Goal: Information Seeking & Learning: Learn about a topic

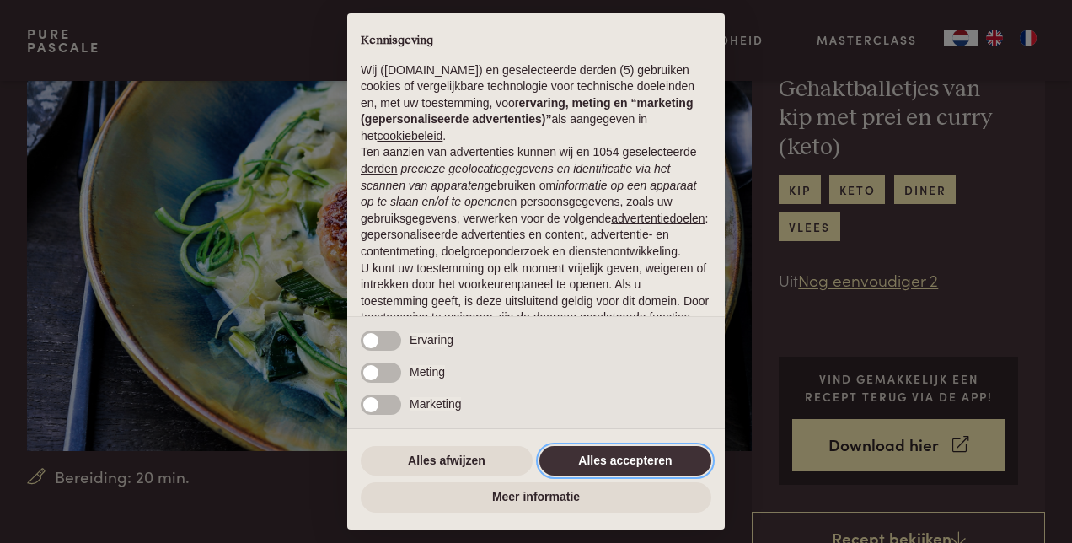
drag, startPoint x: 636, startPoint y: 460, endPoint x: 647, endPoint y: 426, distance: 36.5
click at [636, 459] on button "Alles accepteren" at bounding box center [625, 461] width 172 height 30
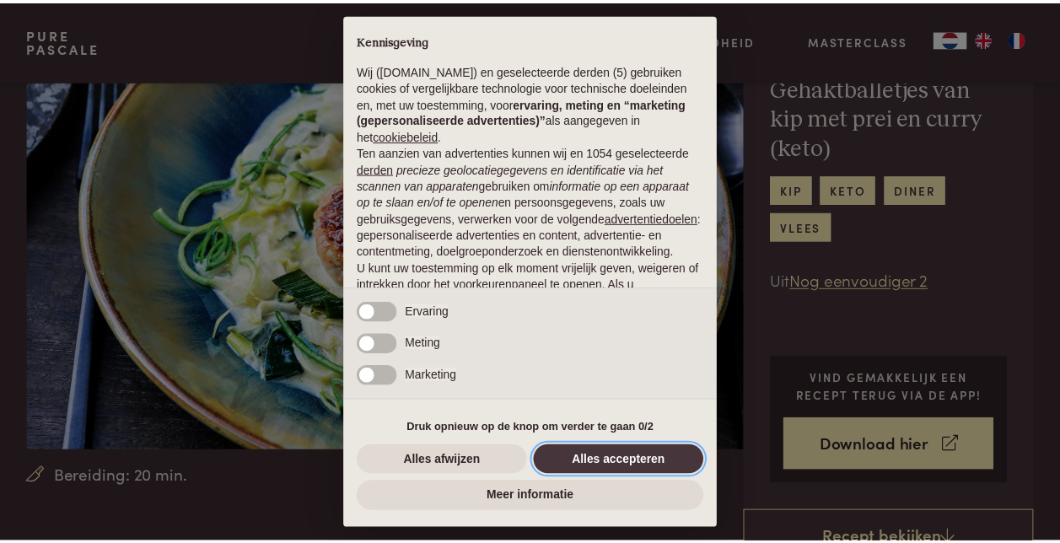
scroll to position [134, 0]
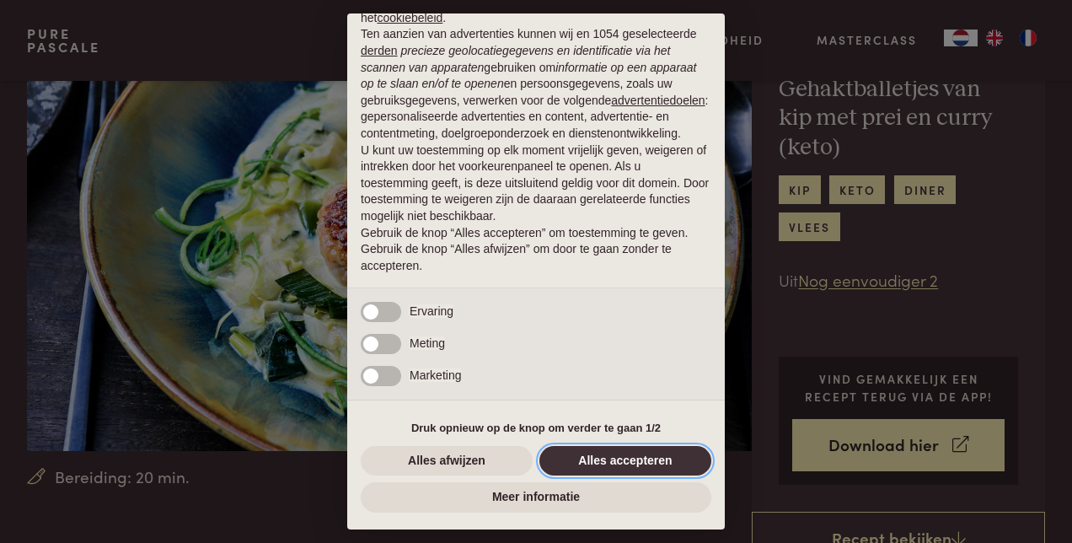
click at [605, 459] on button "Alles accepteren" at bounding box center [625, 461] width 172 height 30
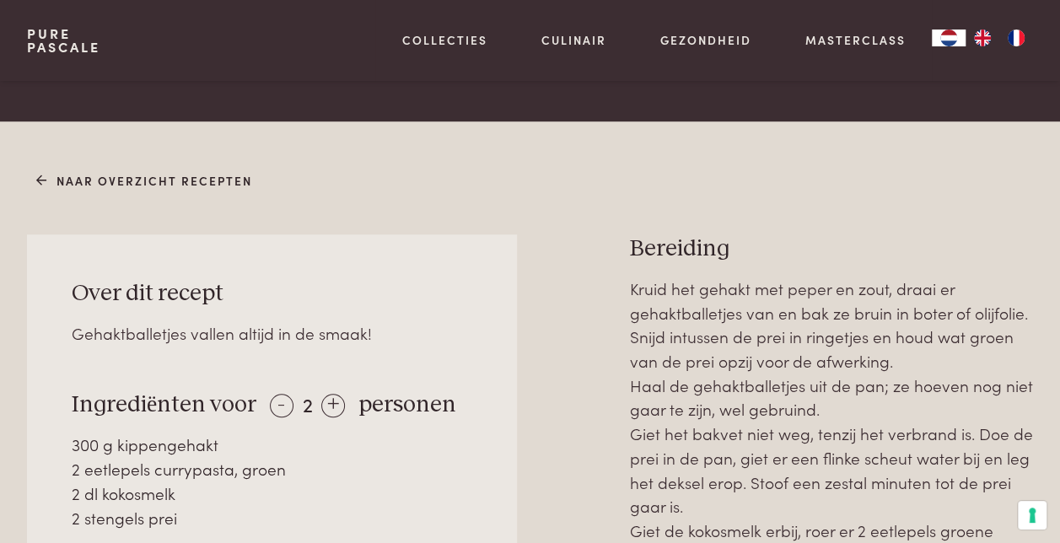
scroll to position [590, 0]
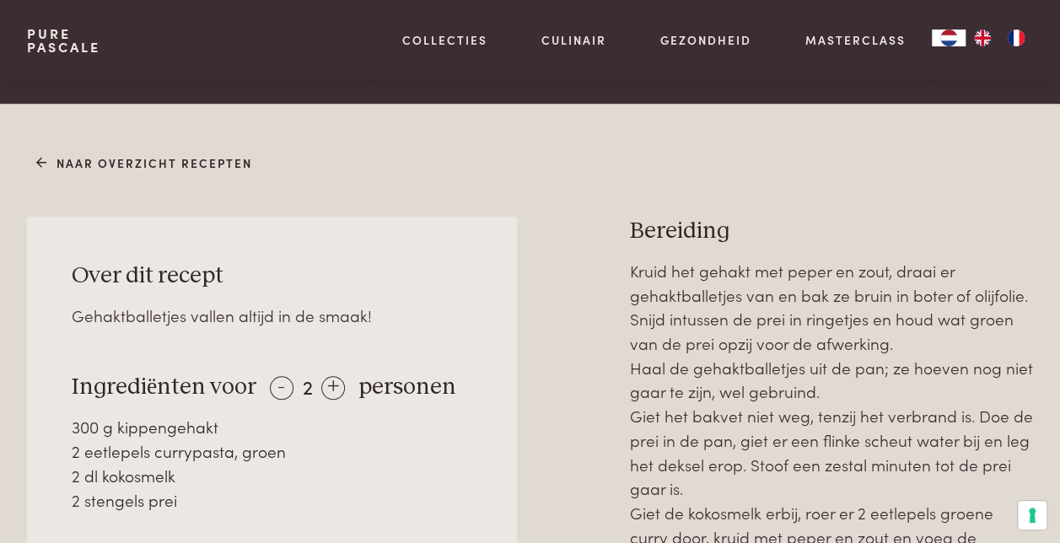
click at [153, 483] on div "2 dl kokosmelk" at bounding box center [272, 476] width 400 height 24
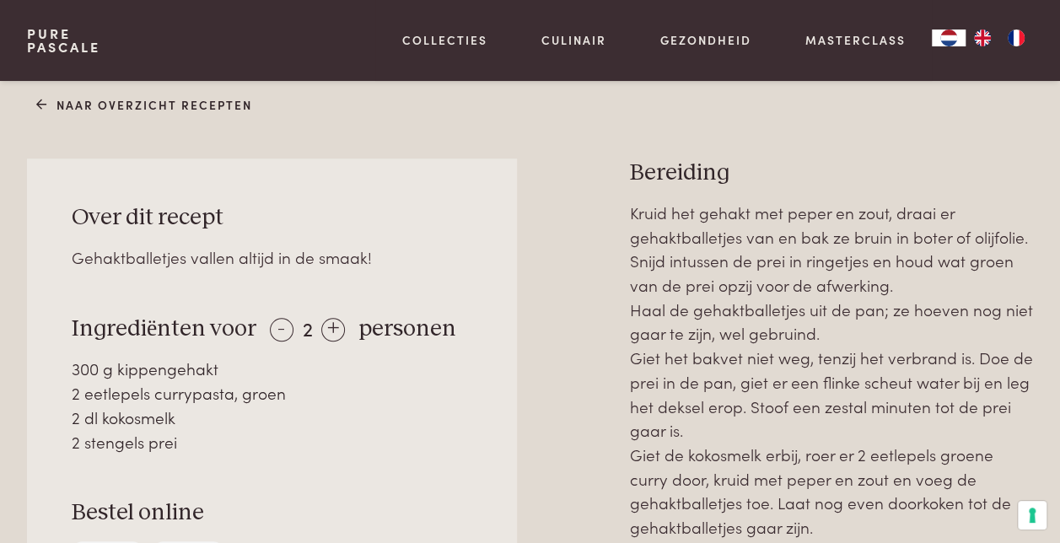
scroll to position [674, 0]
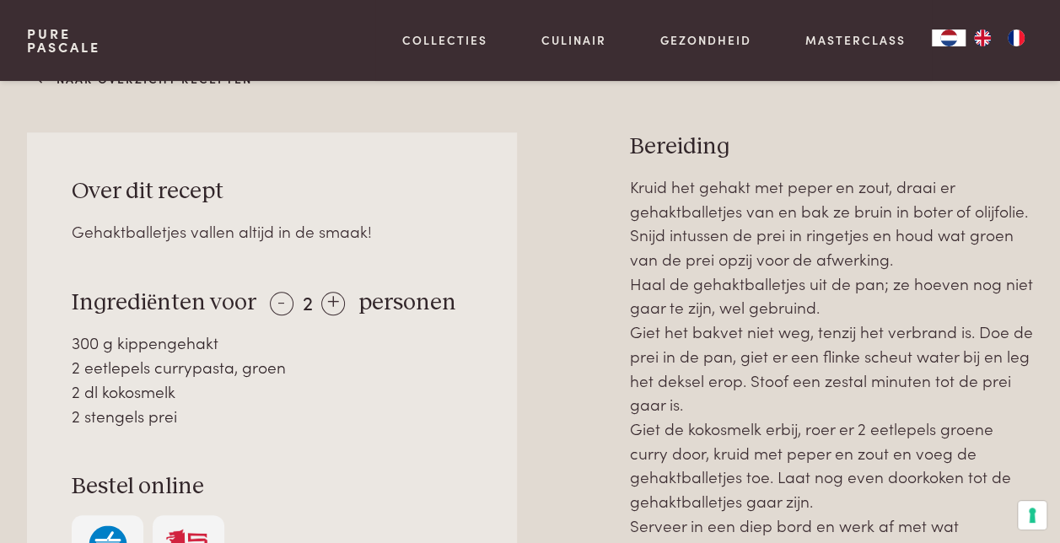
drag, startPoint x: 153, startPoint y: 420, endPoint x: 88, endPoint y: 366, distance: 84.4
click at [88, 366] on div "300 g kippengehakt 2 eetlepels currypasta, groen 2 dl kokosmelk 2 stengels prei" at bounding box center [272, 378] width 400 height 97
drag, startPoint x: 88, startPoint y: 366, endPoint x: 229, endPoint y: 421, distance: 151.8
click at [229, 421] on div "2 stengels prei" at bounding box center [272, 416] width 400 height 24
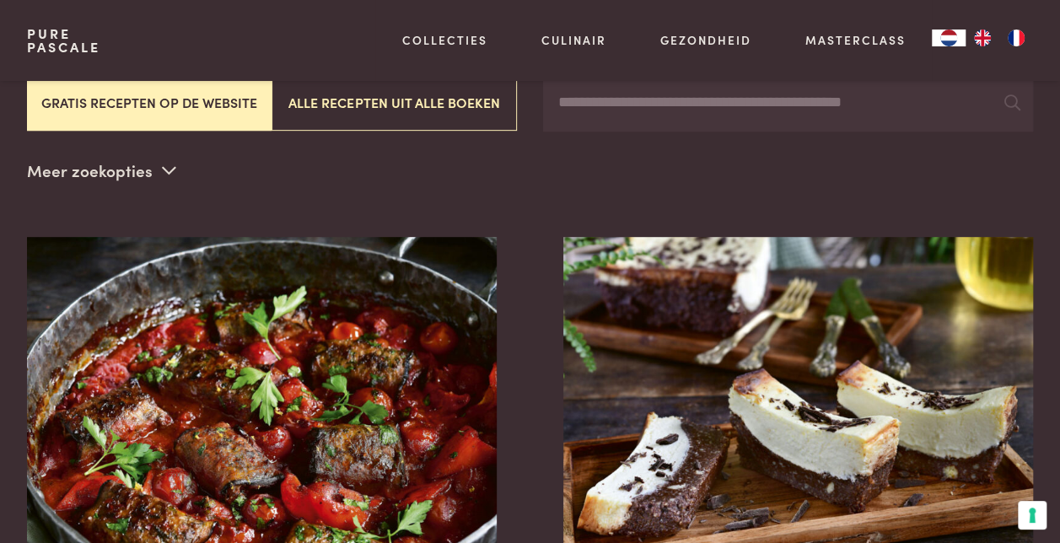
scroll to position [506, 0]
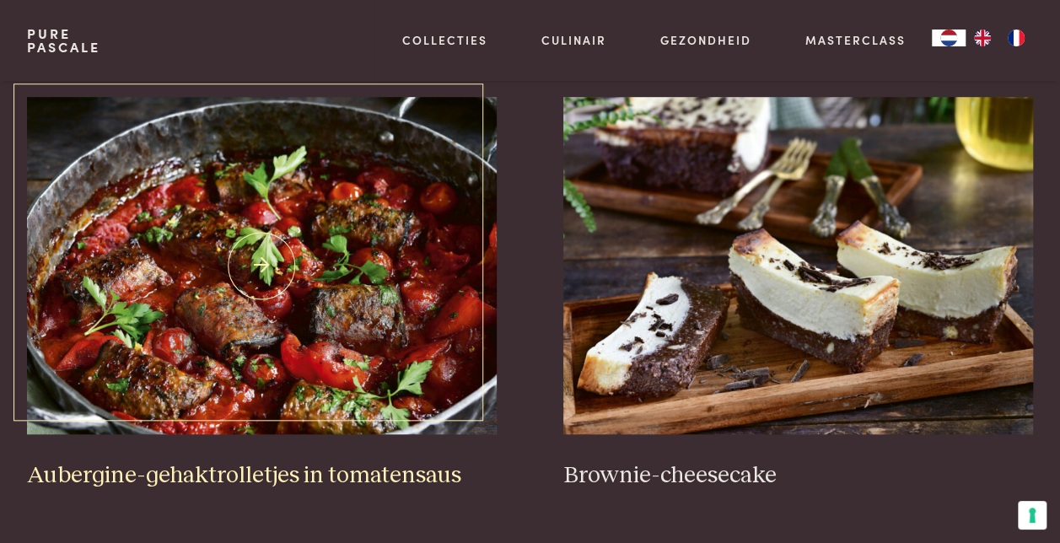
click at [379, 361] on img at bounding box center [262, 265] width 470 height 337
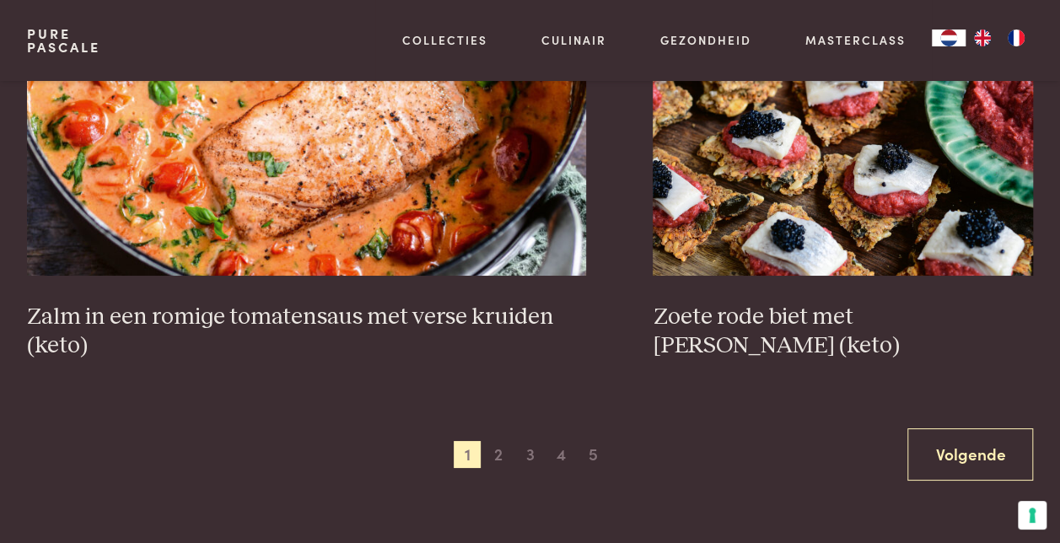
scroll to position [3034, 0]
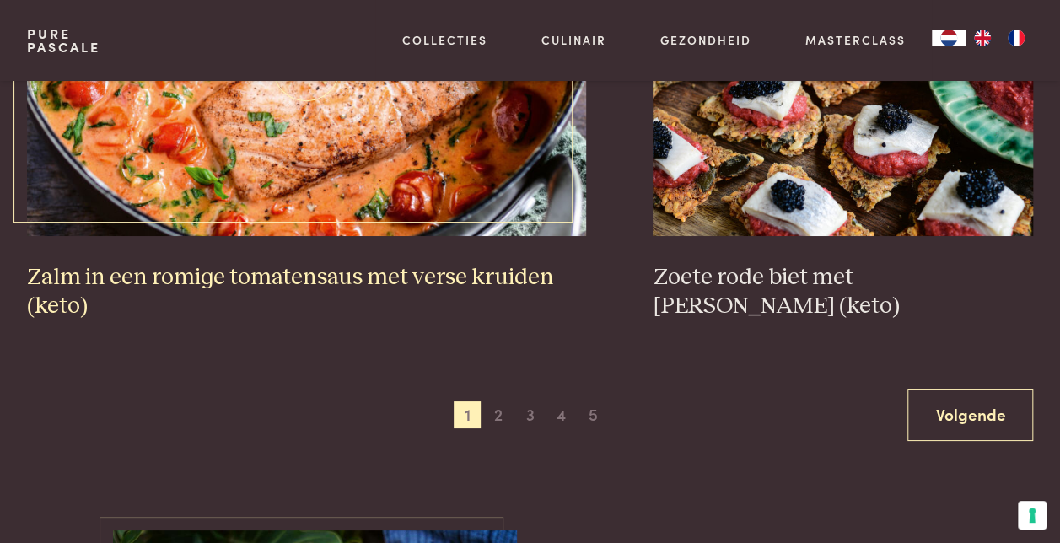
click at [475, 263] on h3 "Zalm in een romige tomatensaus met verse kruiden (keto)" at bounding box center [306, 292] width 559 height 58
click at [494, 401] on span "2" at bounding box center [498, 414] width 27 height 27
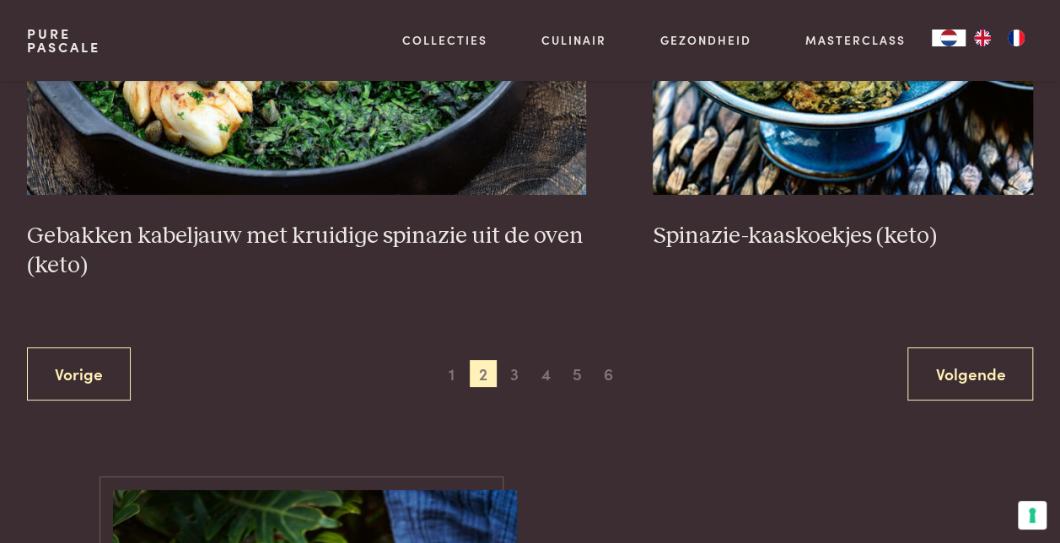
scroll to position [3253, 0]
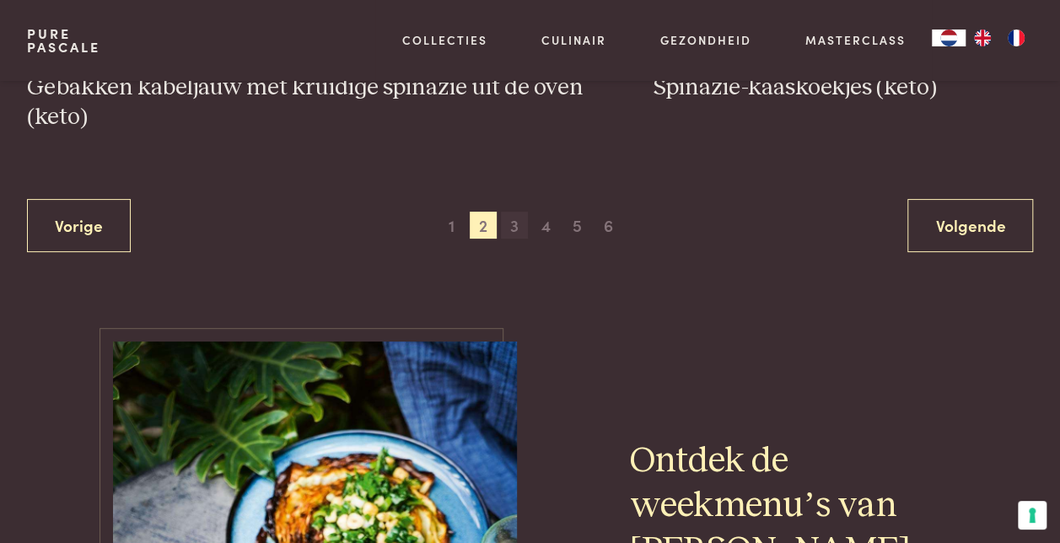
click at [516, 212] on span "3" at bounding box center [514, 225] width 27 height 27
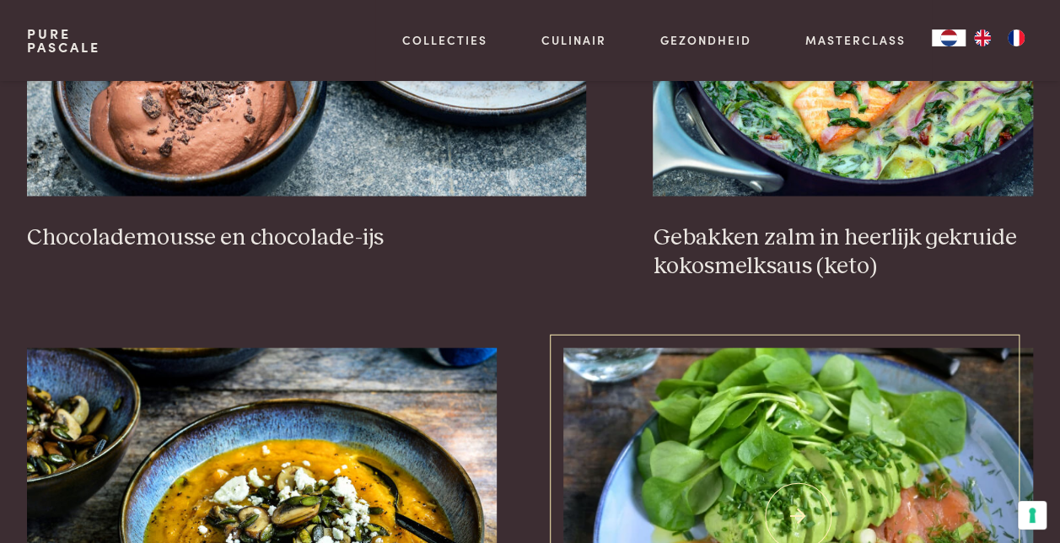
scroll to position [1567, 0]
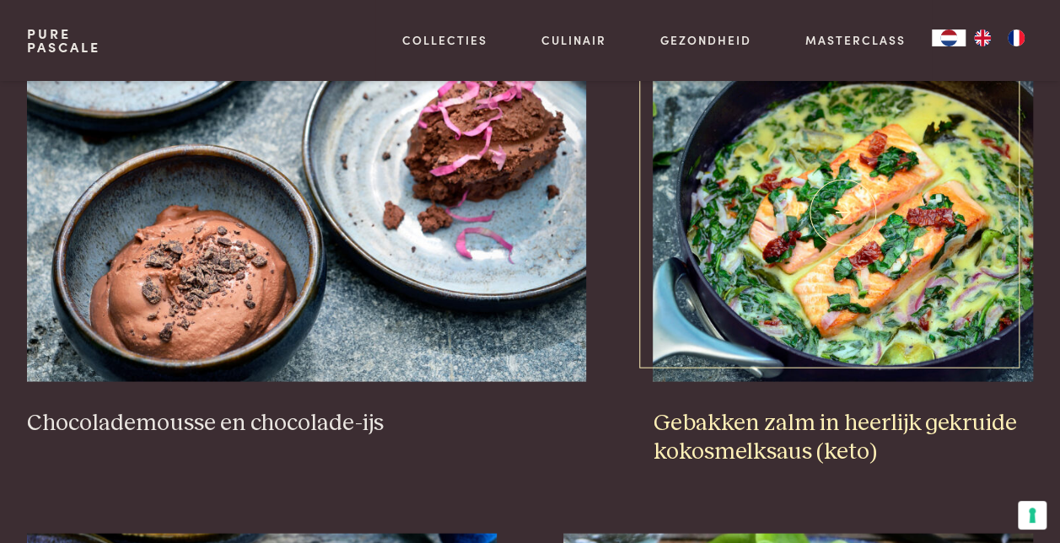
click at [735, 408] on h3 "Gebakken zalm in heerlijk gekruide kokosmelksaus (keto)" at bounding box center [842, 437] width 380 height 58
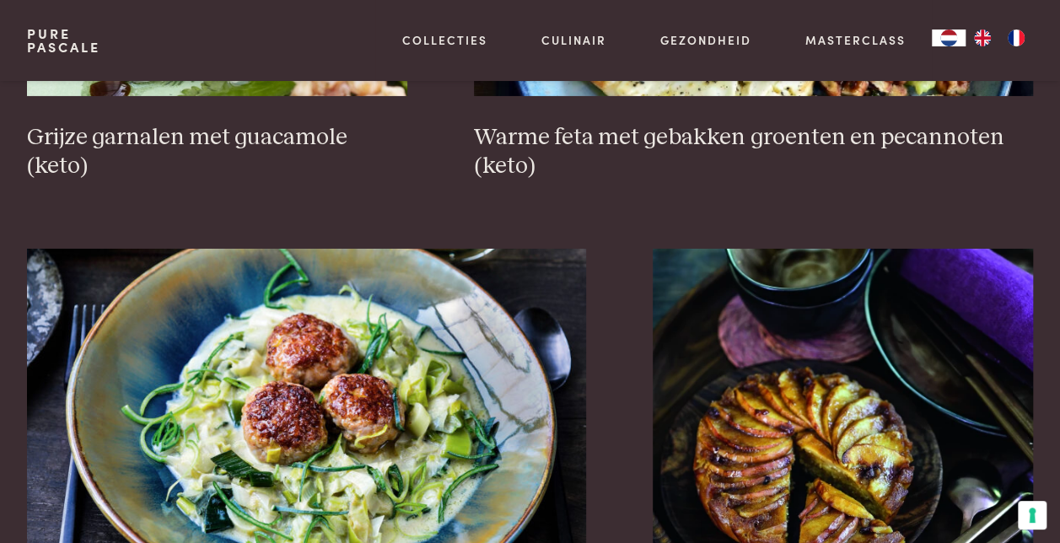
scroll to position [2831, 0]
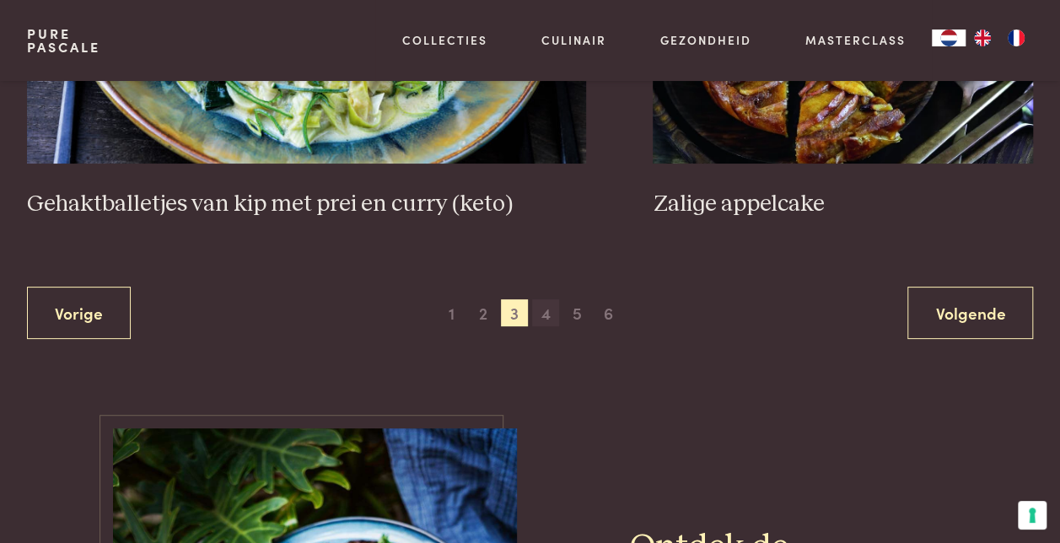
click at [550, 299] on span "4" at bounding box center [545, 312] width 27 height 27
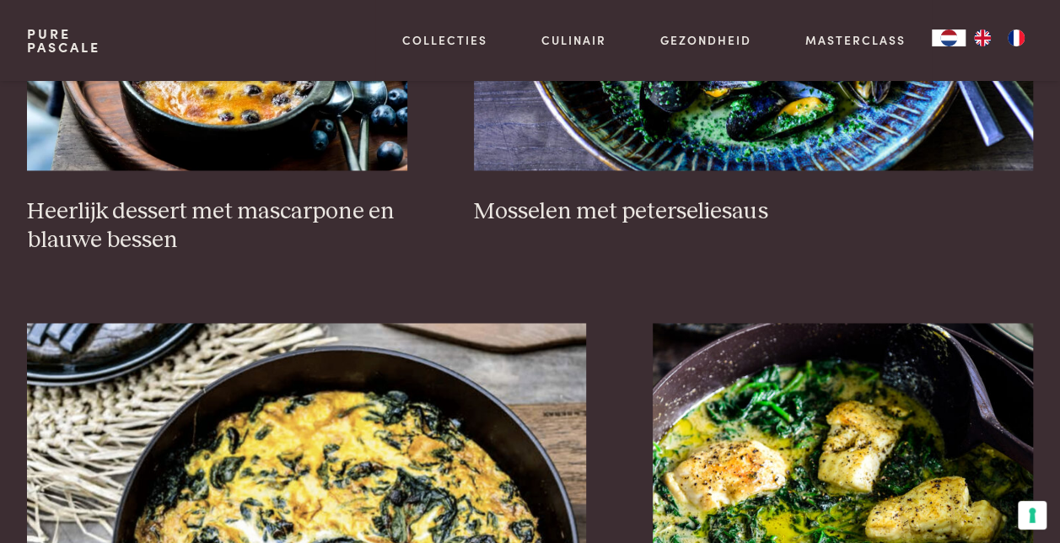
scroll to position [1483, 0]
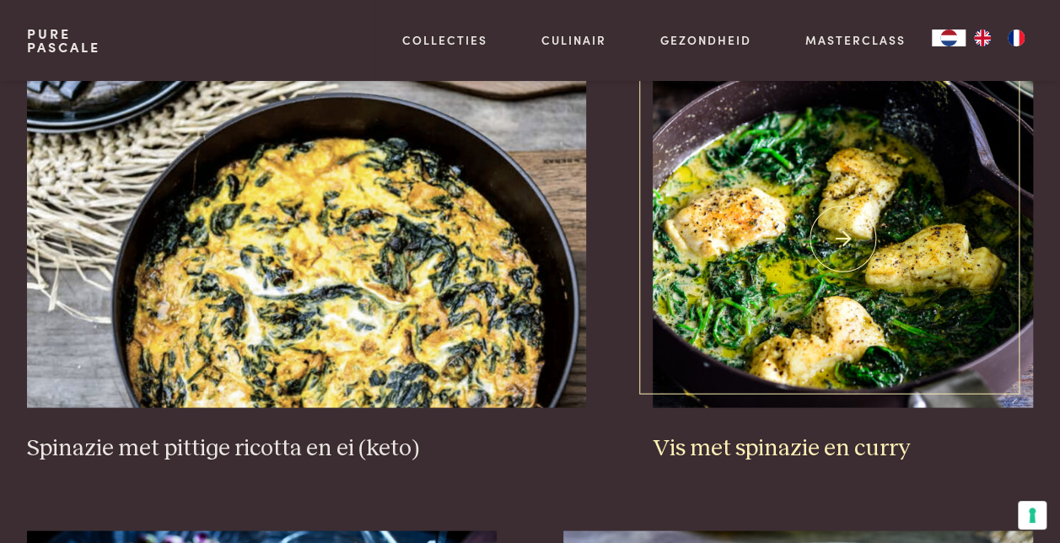
click at [777, 433] on h3 "Vis met spinazie en curry" at bounding box center [842, 448] width 380 height 30
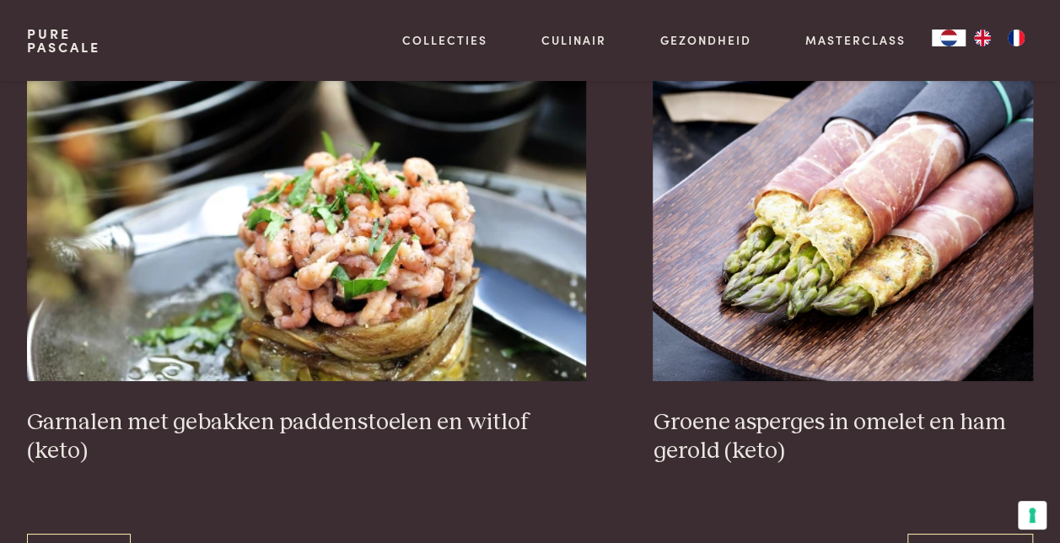
scroll to position [2916, 0]
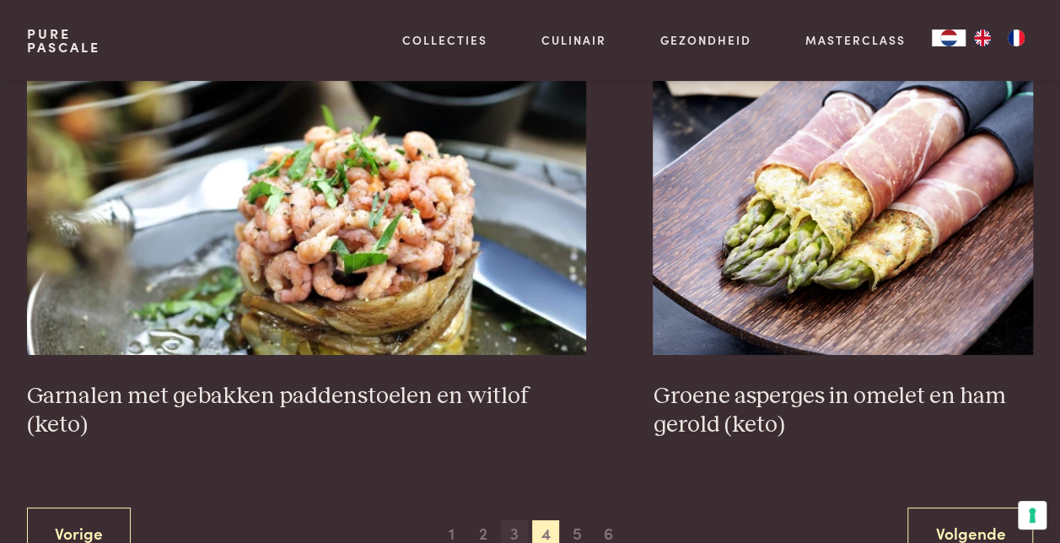
click at [516, 520] on span "3" at bounding box center [514, 533] width 27 height 27
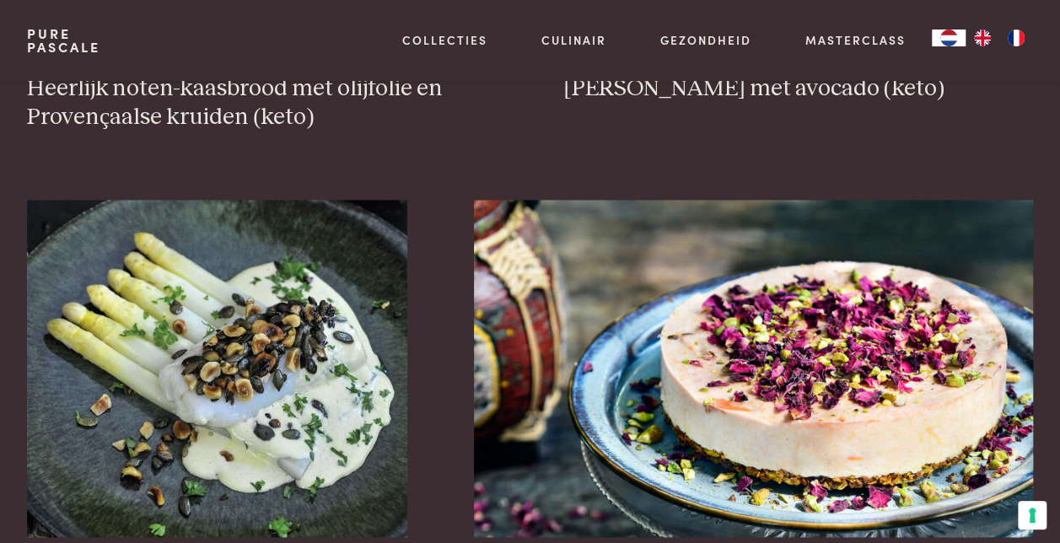
scroll to position [1651, 0]
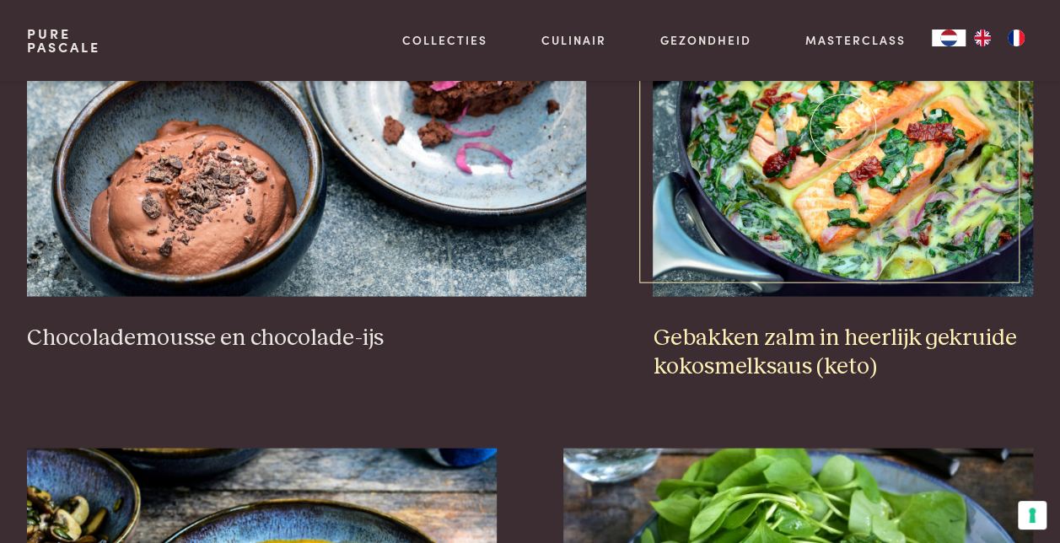
click at [743, 349] on h3 "Gebakken zalm in heerlijk gekruide kokosmelksaus (keto)" at bounding box center [842, 353] width 380 height 58
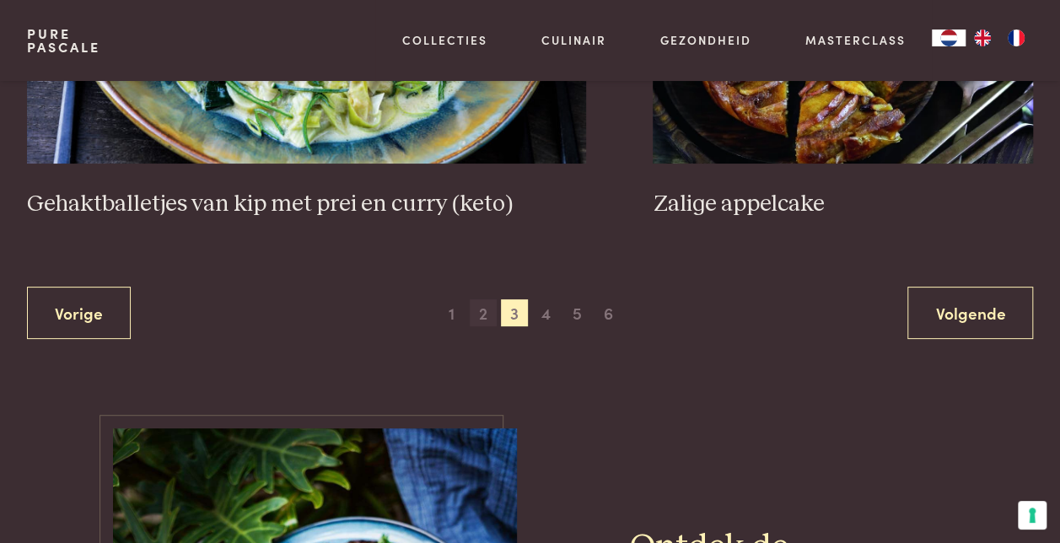
click at [473, 299] on span "2" at bounding box center [483, 312] width 27 height 27
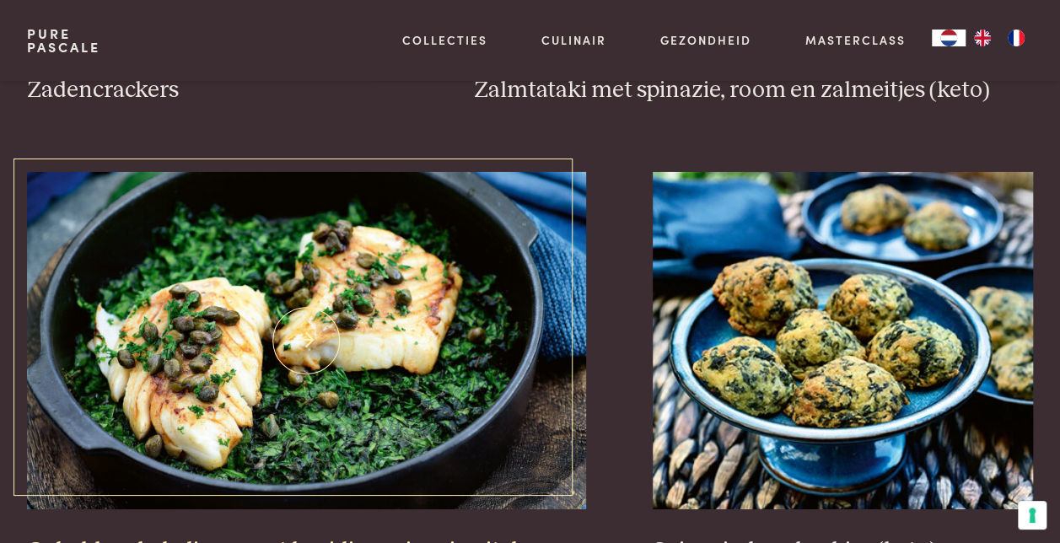
scroll to position [2831, 0]
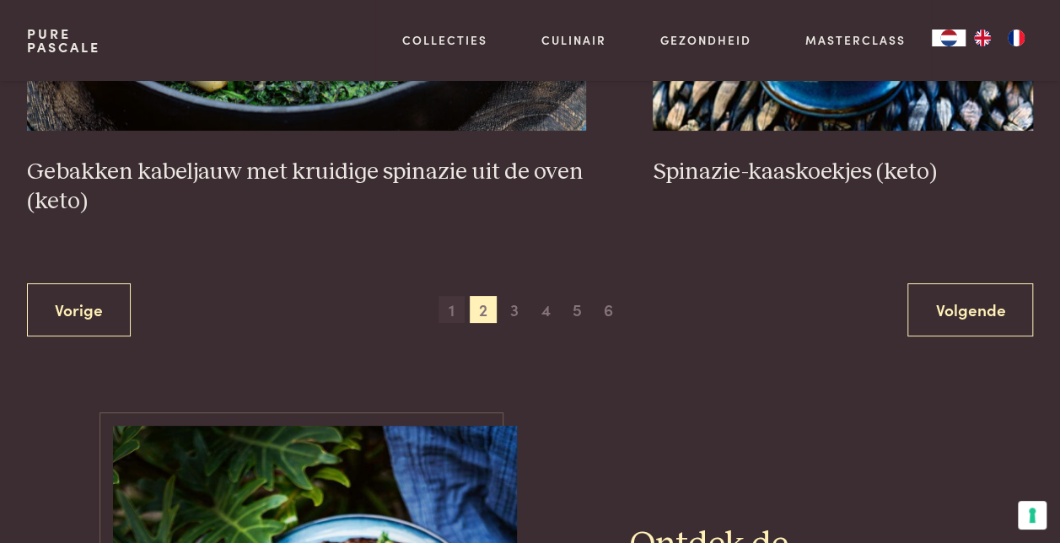
click at [453, 296] on span "1" at bounding box center [451, 309] width 27 height 27
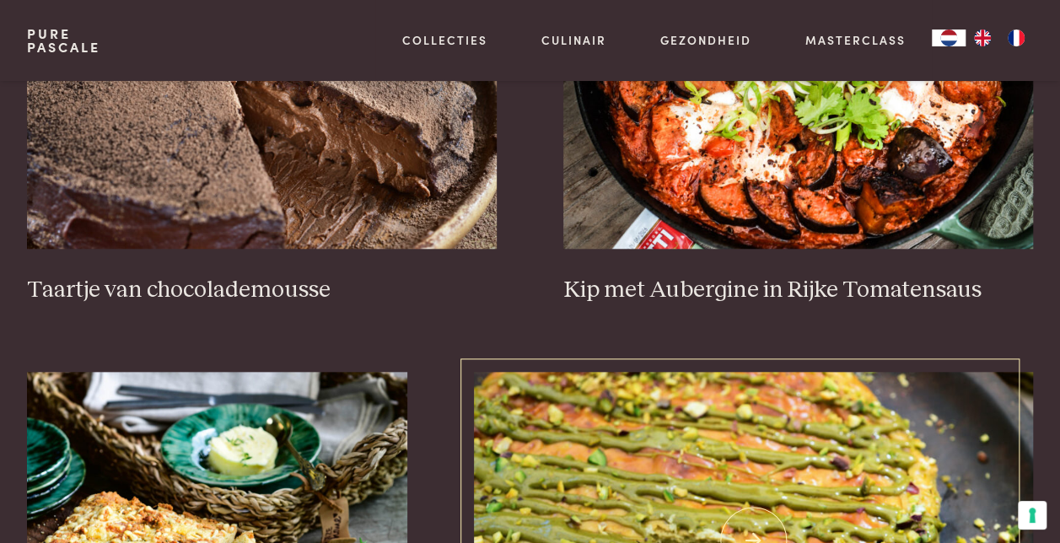
scroll to position [640, 0]
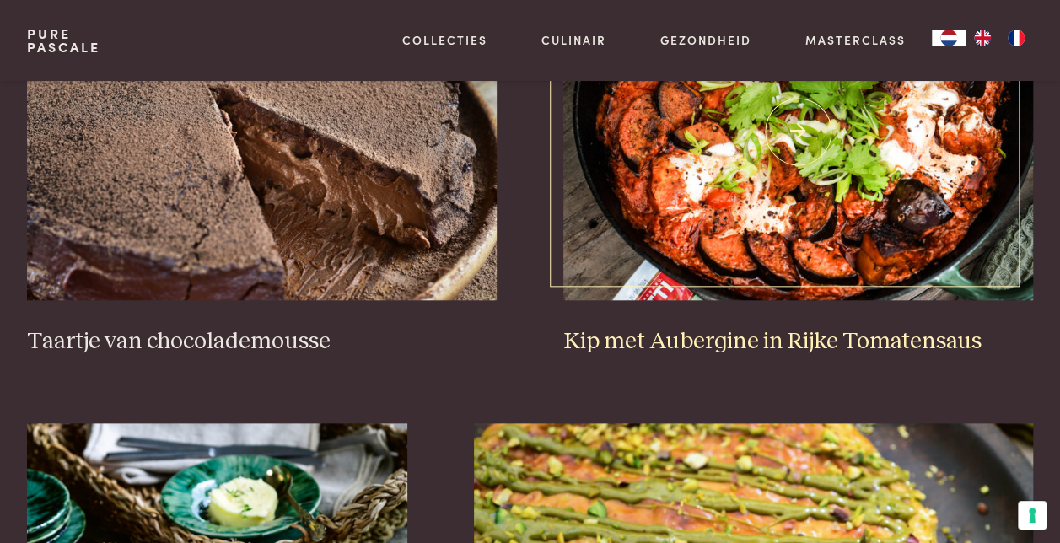
click at [722, 327] on h3 "Kip met Aubergine in Rijke Tomatensaus" at bounding box center [798, 342] width 470 height 30
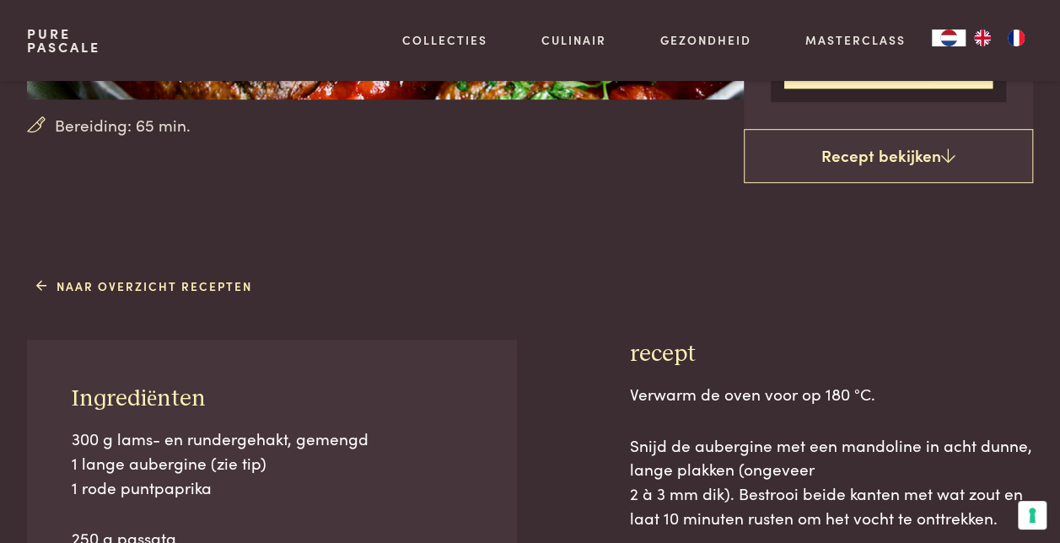
scroll to position [421, 0]
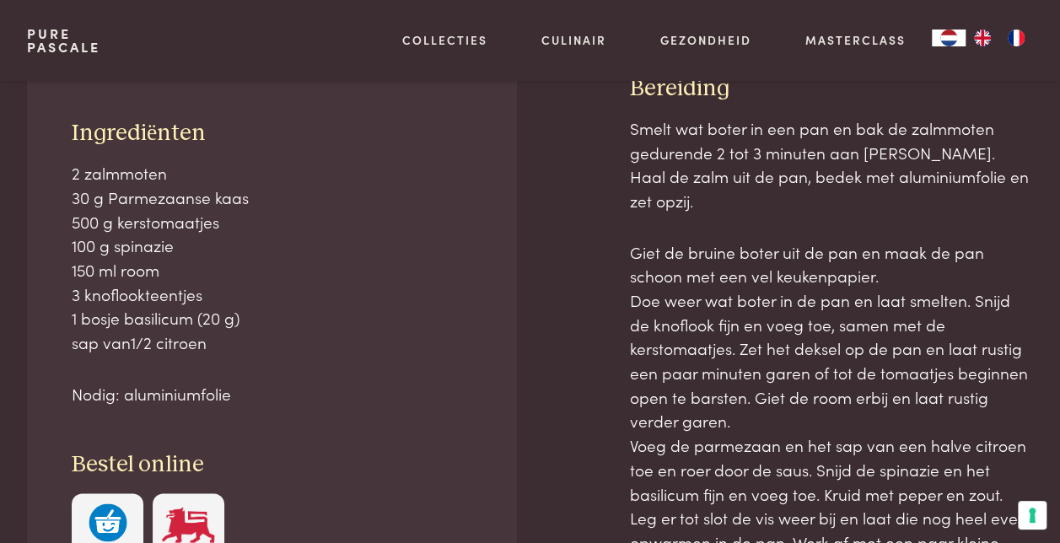
scroll to position [759, 0]
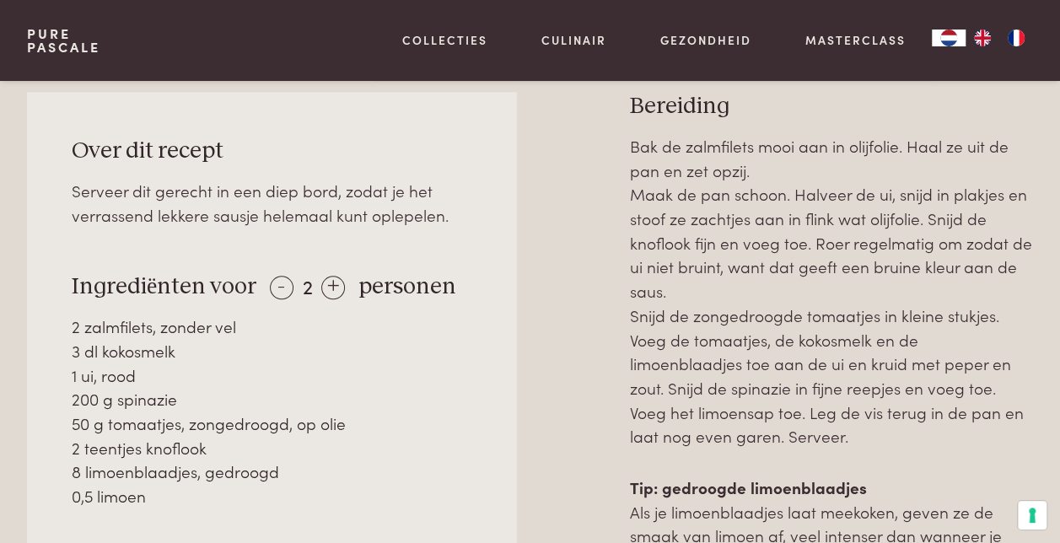
scroll to position [722, 0]
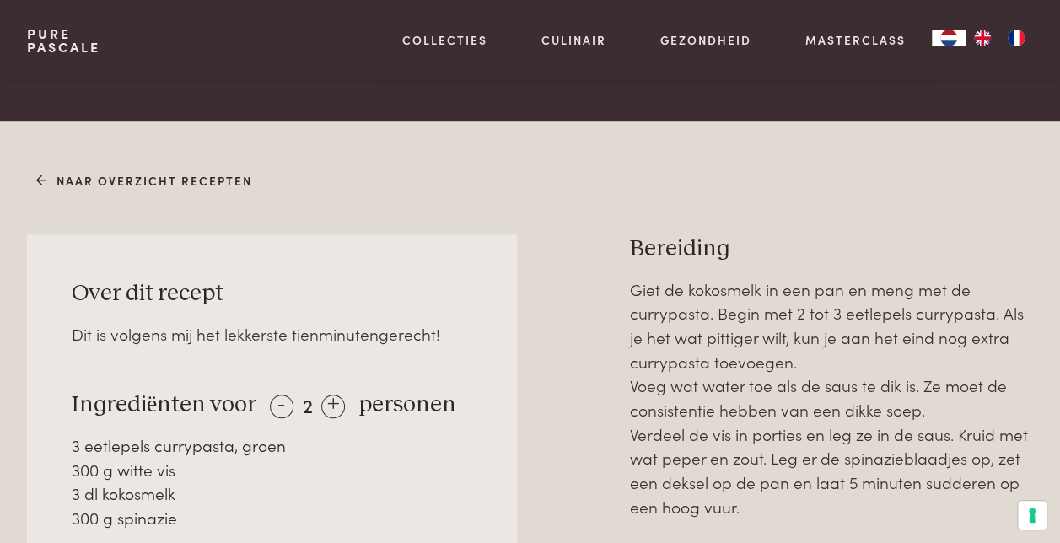
scroll to position [590, 0]
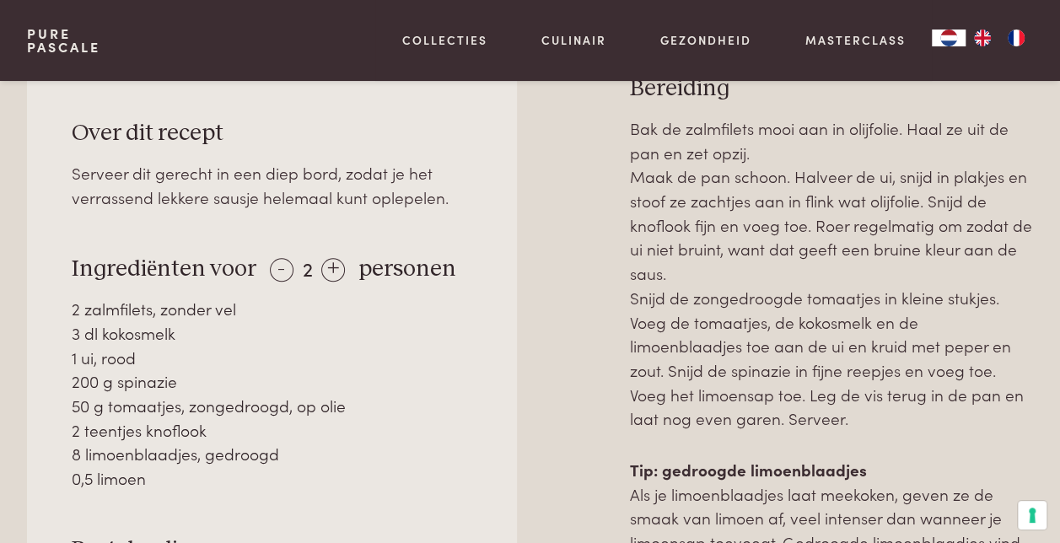
scroll to position [759, 0]
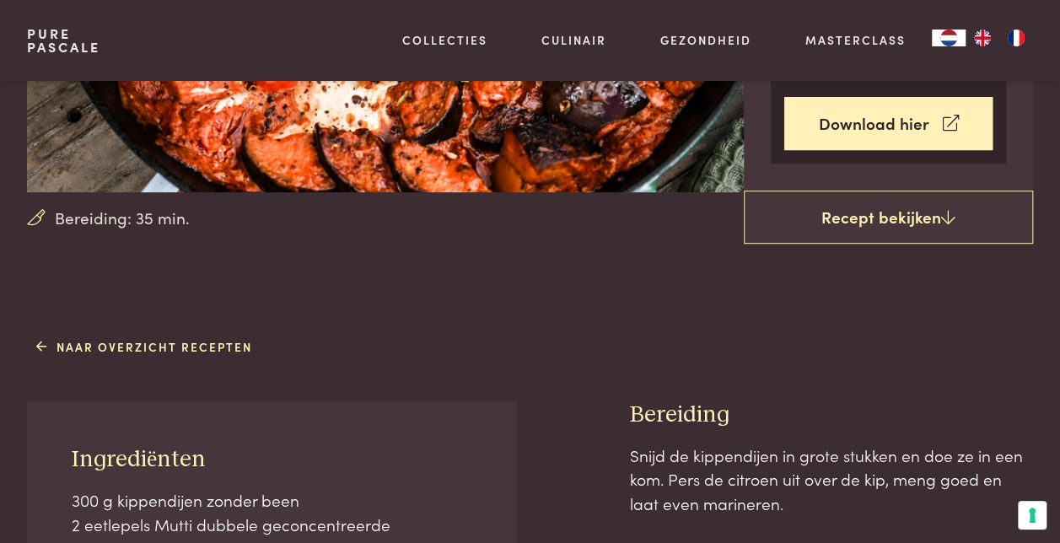
scroll to position [506, 0]
